Goal: Task Accomplishment & Management: Use online tool/utility

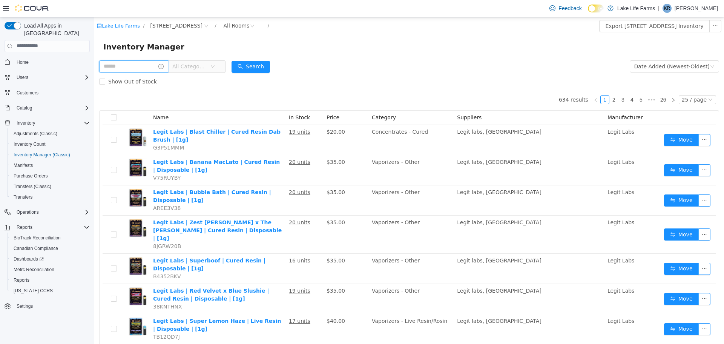
click at [129, 68] on input "text" at bounding box center [133, 66] width 69 height 12
type input "********"
click at [265, 64] on button "Search" at bounding box center [258, 66] width 38 height 12
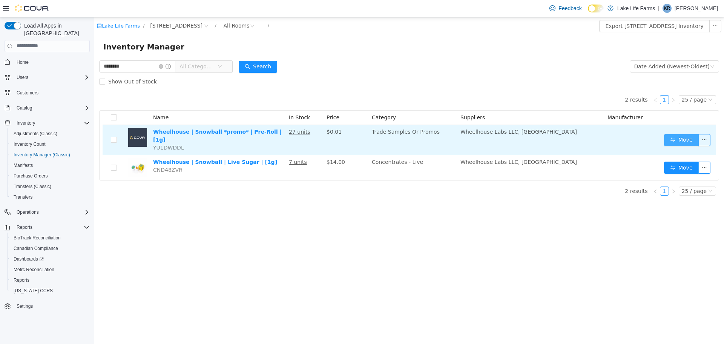
click at [672, 137] on button "Move" at bounding box center [681, 140] width 35 height 12
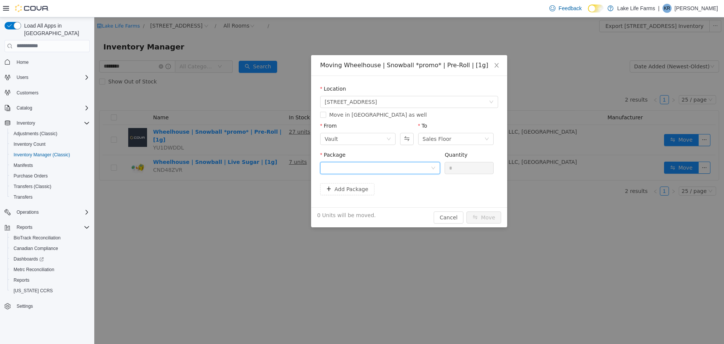
click at [394, 172] on div at bounding box center [378, 167] width 106 height 11
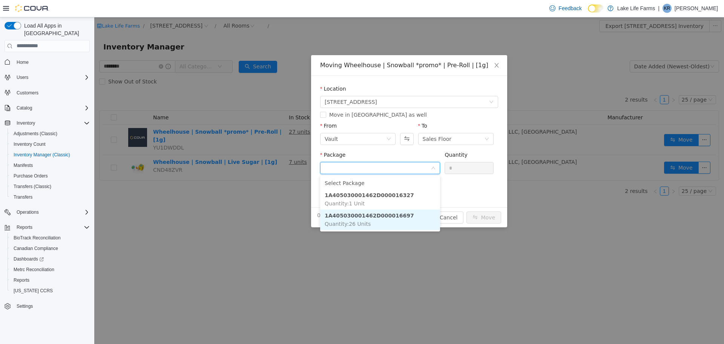
click at [370, 224] on li "1A405030001462D000016697 Quantity : 26 Units" at bounding box center [380, 219] width 120 height 20
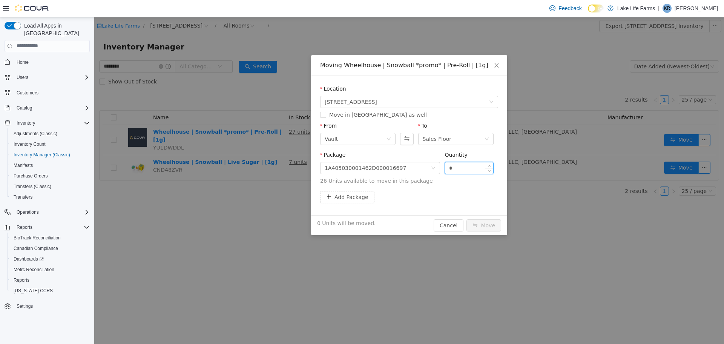
click at [455, 171] on input "*" at bounding box center [469, 167] width 48 height 11
type input "*"
click at [484, 223] on button "Move" at bounding box center [484, 225] width 35 height 12
